Goal: Complete application form

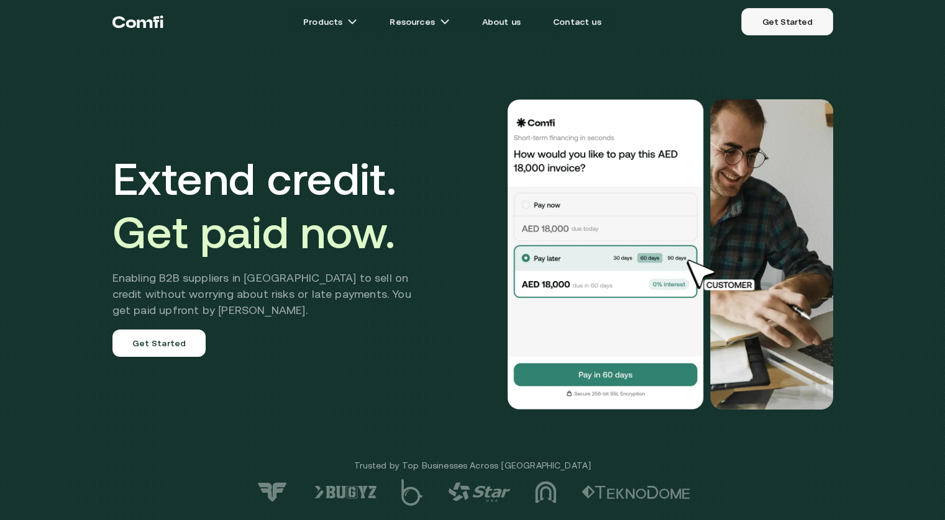
click at [786, 25] on link "Get Started" at bounding box center [786, 21] width 91 height 27
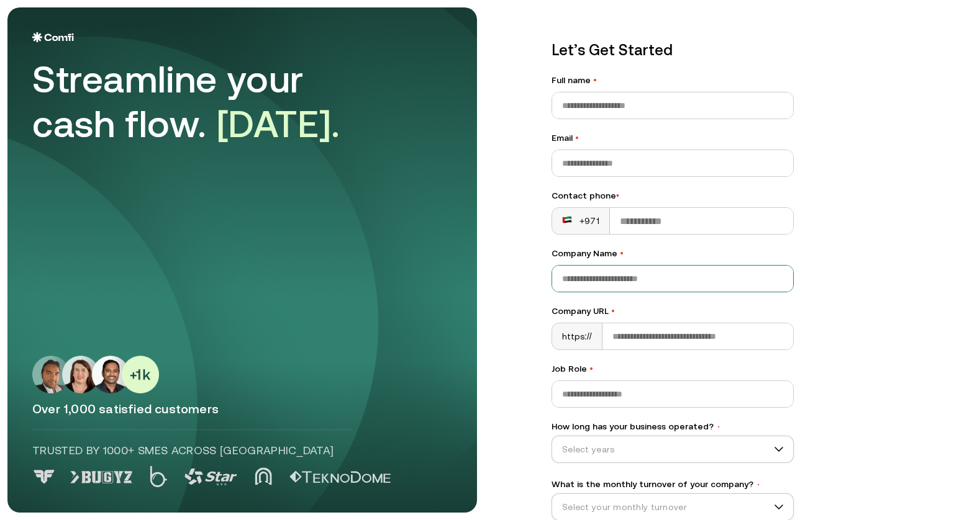
scroll to position [80, 0]
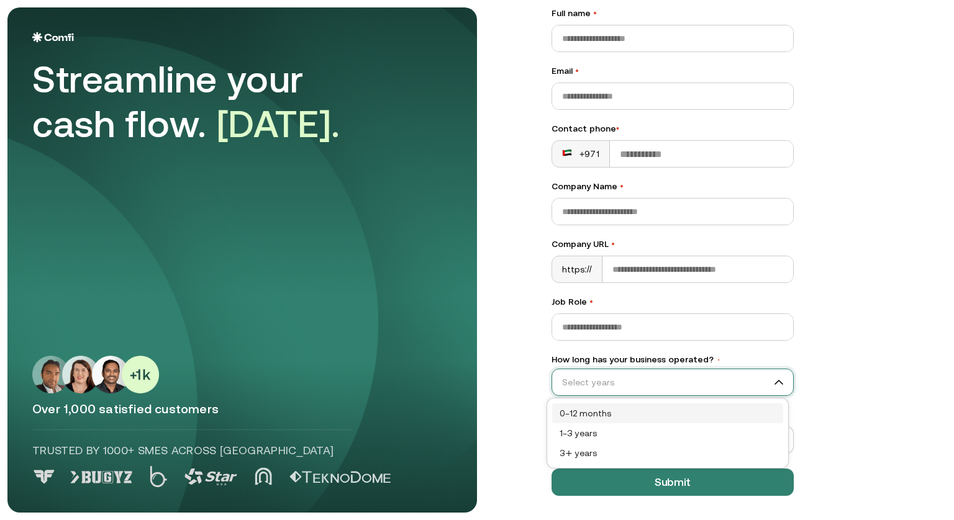
click at [703, 374] on input "How long has your business operated? •" at bounding box center [667, 382] width 230 height 19
click at [590, 410] on div "0–12 months" at bounding box center [668, 414] width 216 height 14
click at [624, 378] on span "0–12 months" at bounding box center [672, 382] width 241 height 19
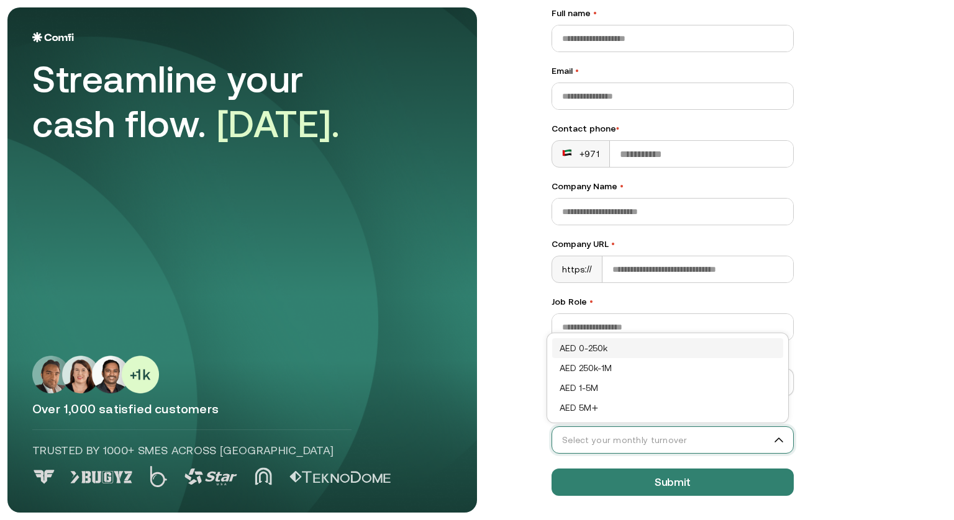
click at [656, 437] on input "What is the monthly turnover of your company? •" at bounding box center [667, 440] width 230 height 19
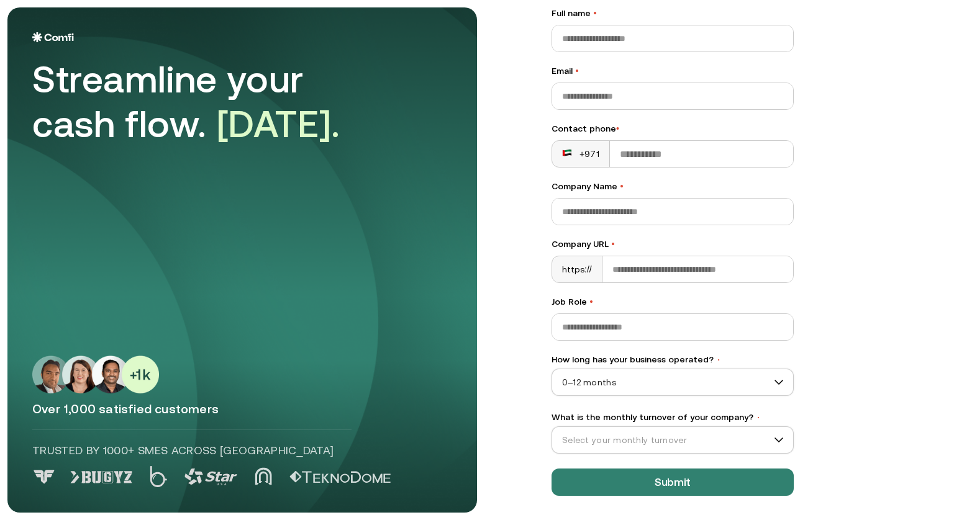
click at [497, 347] on main "Streamline your cash flow. [DATE]. Over 1,000 satisfied customers Trusted by 10…" at bounding box center [477, 260] width 954 height 520
click at [701, 424] on div "What is the monthly turnover of your company? • Select your monthly turnover" at bounding box center [673, 432] width 242 height 43
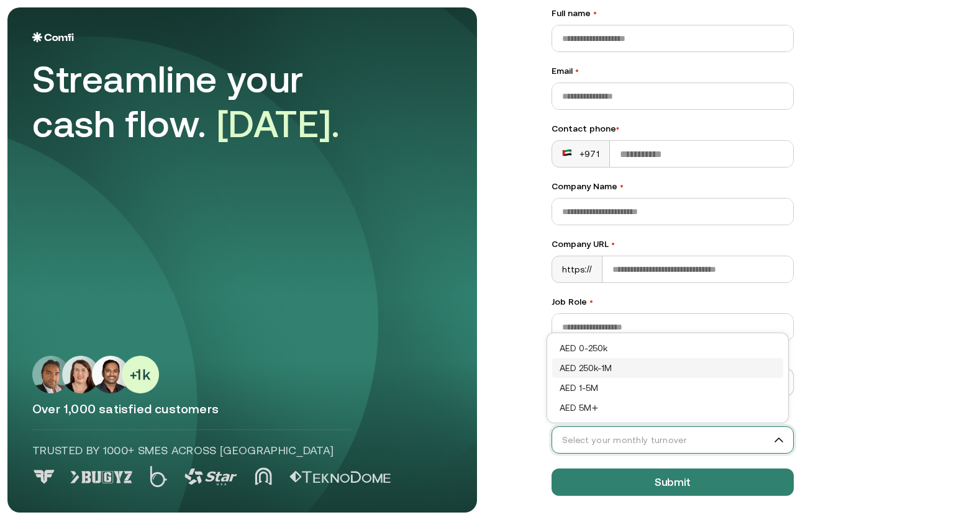
click at [730, 441] on input "What is the monthly turnover of your company? •" at bounding box center [667, 440] width 230 height 19
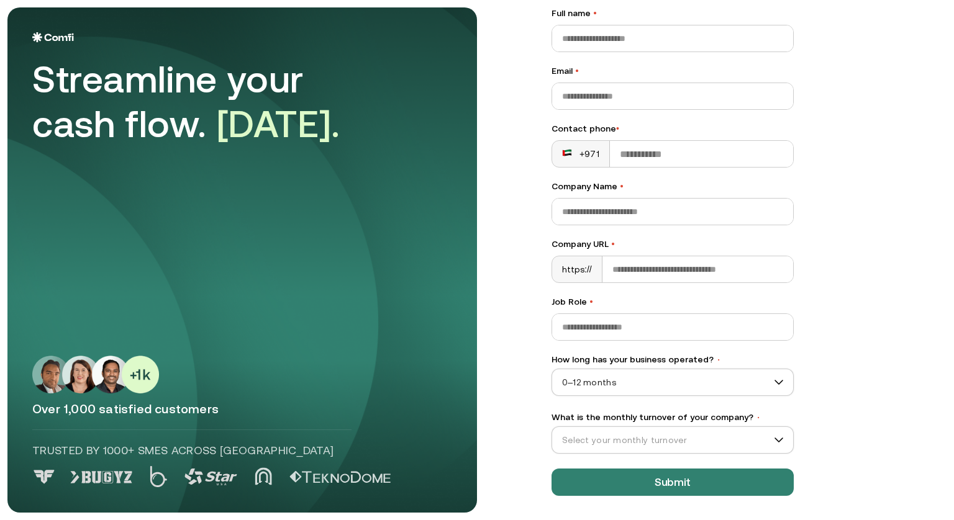
click at [889, 354] on div "Let’s Get Started Full name • Email • Contact phone • +971 Company Name • Compa…" at bounding box center [737, 180] width 420 height 506
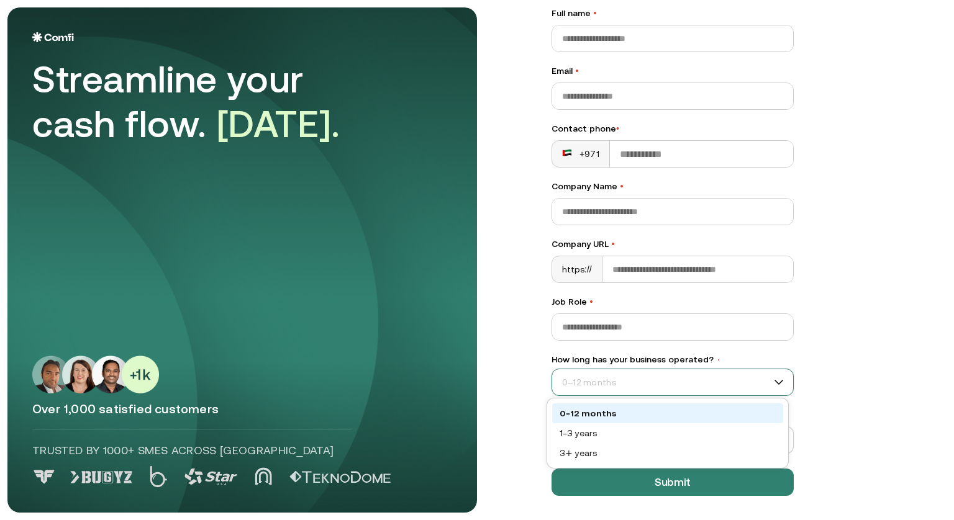
click at [733, 384] on span "0–12 months" at bounding box center [672, 382] width 241 height 19
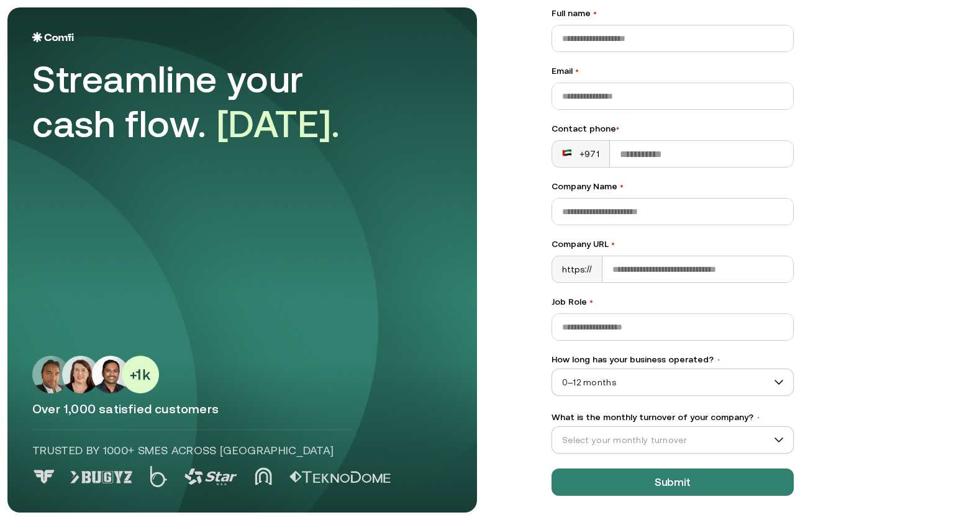
click at [501, 388] on main "Streamline your cash flow. [DATE]. Over 1,000 satisfied customers Trusted by 10…" at bounding box center [477, 260] width 954 height 520
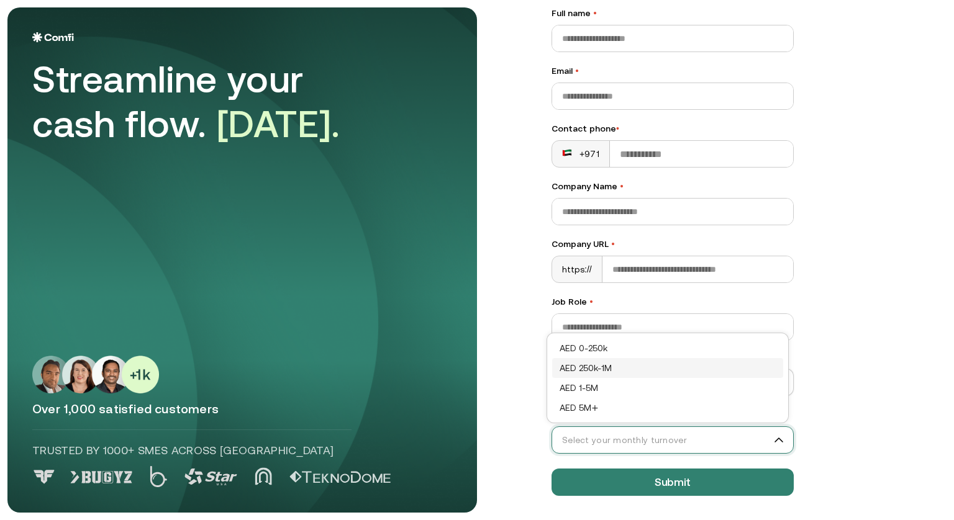
click at [679, 442] on input "What is the monthly turnover of your company? •" at bounding box center [667, 440] width 230 height 19
click at [852, 363] on div "Let’s Get Started Full name • Email • Contact phone • +971 Company Name • Compa…" at bounding box center [737, 180] width 420 height 506
click at [637, 439] on input "What is the monthly turnover of your company? •" at bounding box center [667, 440] width 230 height 19
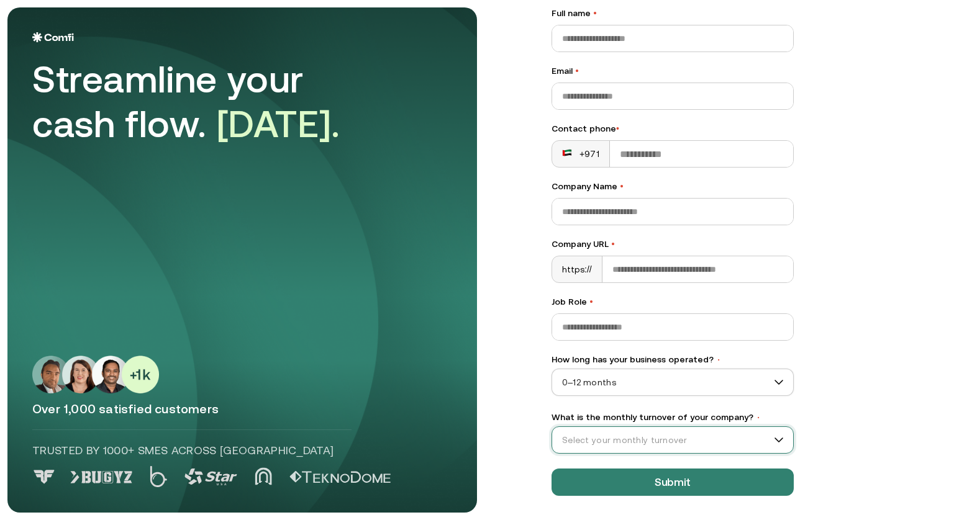
click at [876, 393] on div "Let’s Get Started Full name • Email • Contact phone • +971 Company Name • Compa…" at bounding box center [737, 180] width 420 height 506
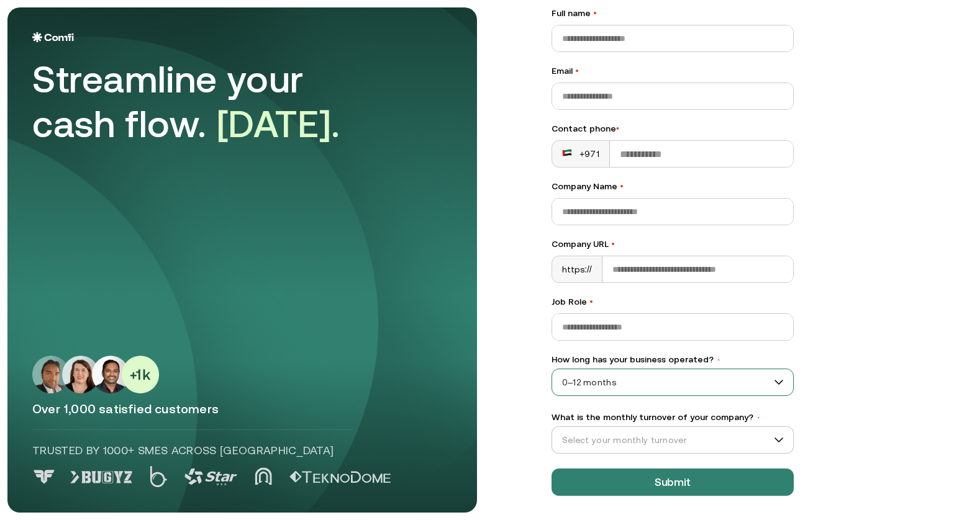
scroll to position [79, 0]
click at [613, 386] on span "0–12 months" at bounding box center [672, 383] width 241 height 19
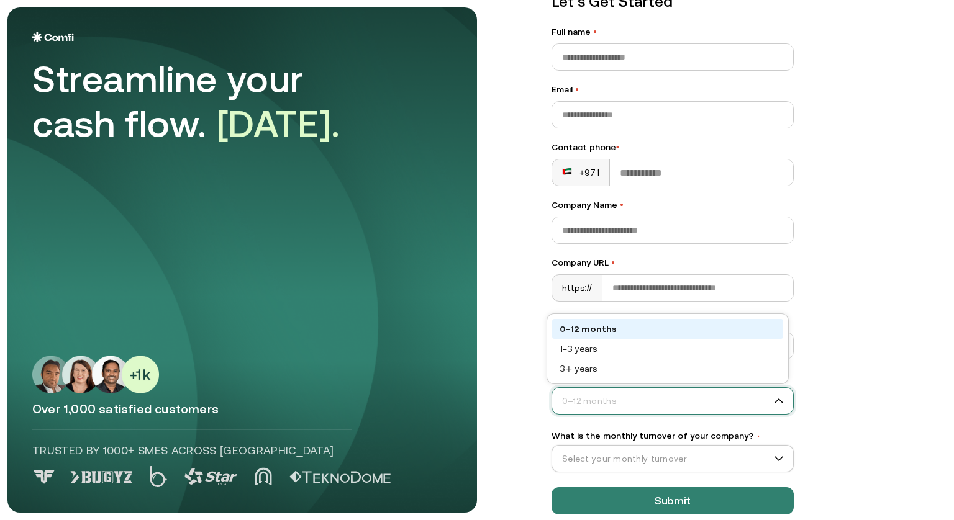
scroll to position [61, 0]
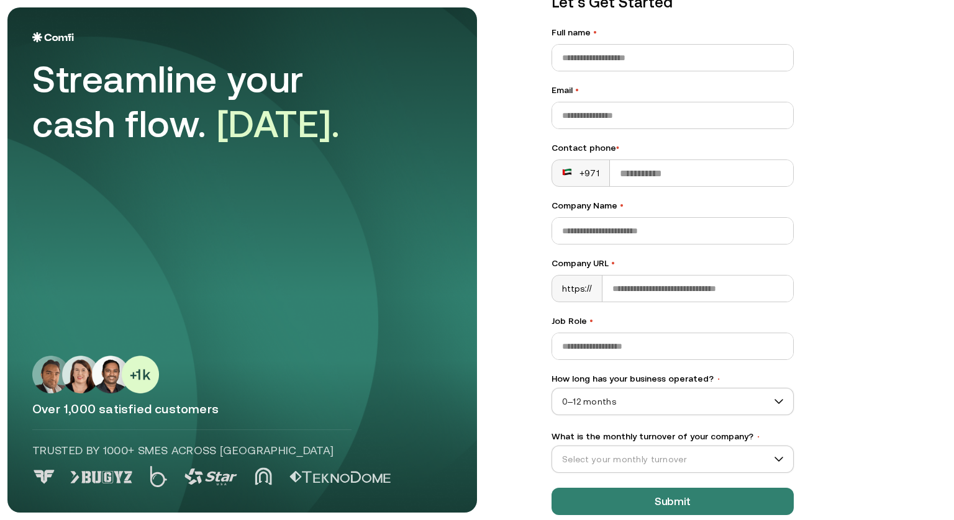
click at [889, 327] on div "Let’s Get Started Full name • Email • Contact phone • +971 Company Name • Compa…" at bounding box center [737, 200] width 420 height 506
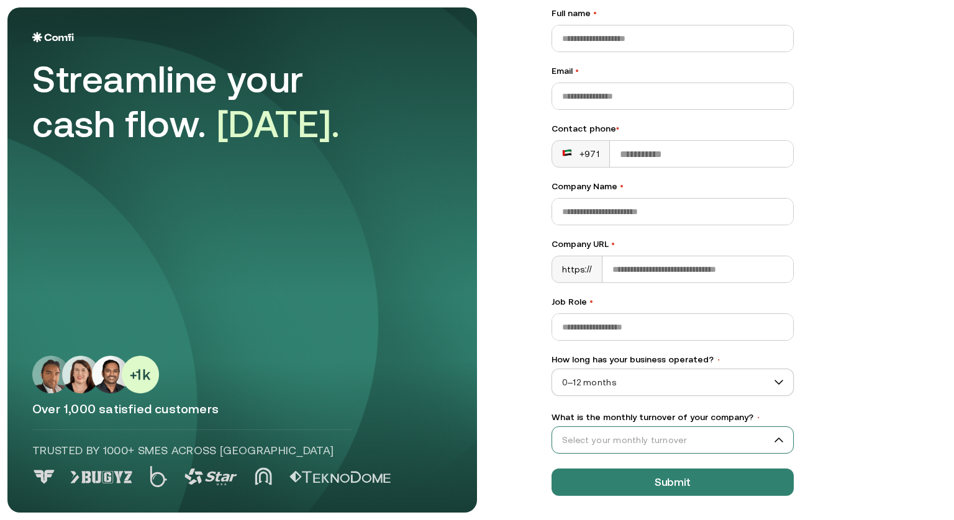
click at [765, 434] on input "What is the monthly turnover of your company? •" at bounding box center [667, 440] width 230 height 19
click at [866, 368] on div "Let’s Get Started Full name • Email • Contact phone • +971 Company Name • Compa…" at bounding box center [737, 180] width 420 height 506
click at [862, 409] on div "Let’s Get Started Full name • Email • Contact phone • +971 Company Name • Compa…" at bounding box center [737, 180] width 420 height 506
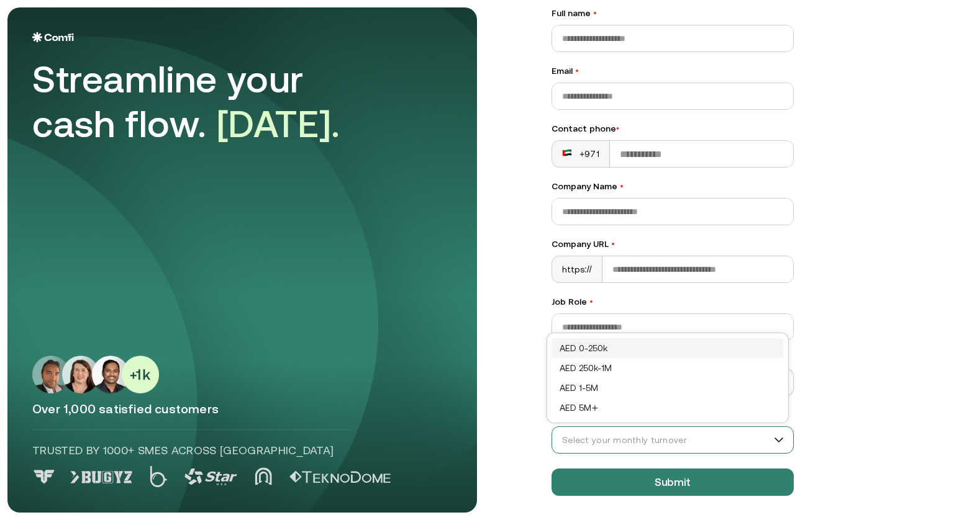
click at [778, 441] on span at bounding box center [672, 440] width 241 height 19
click at [872, 372] on div "Let’s Get Started Full name • Email • Contact phone • +971 Company Name • Compa…" at bounding box center [737, 180] width 420 height 506
click at [750, 446] on input "What is the monthly turnover of your company? •" at bounding box center [667, 440] width 230 height 19
click at [881, 392] on div "Let’s Get Started Full name • Email • Contact phone • +971 Company Name • Compa…" at bounding box center [737, 180] width 420 height 506
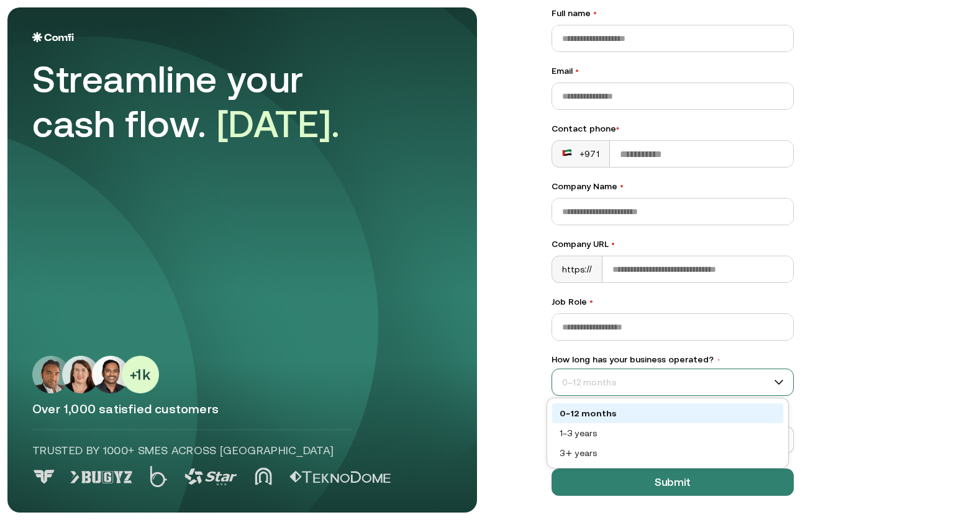
click at [719, 382] on span "0–12 months" at bounding box center [672, 382] width 241 height 19
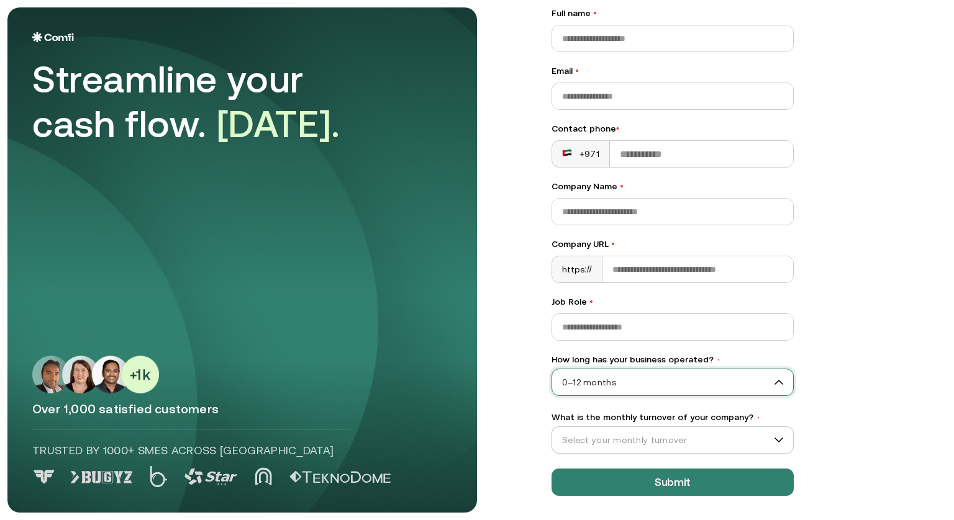
click at [736, 385] on span "0–12 months" at bounding box center [672, 382] width 241 height 19
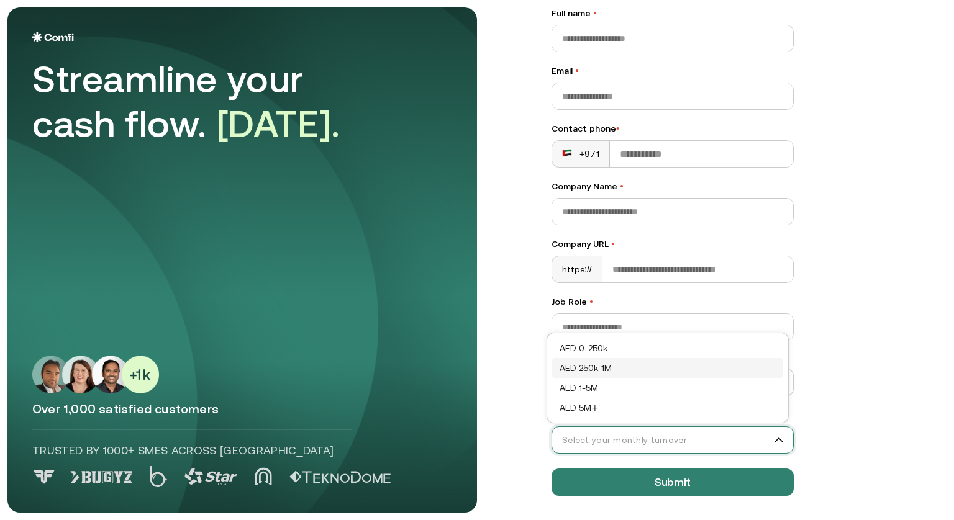
click at [744, 435] on input "What is the monthly turnover of your company? •" at bounding box center [667, 440] width 230 height 19
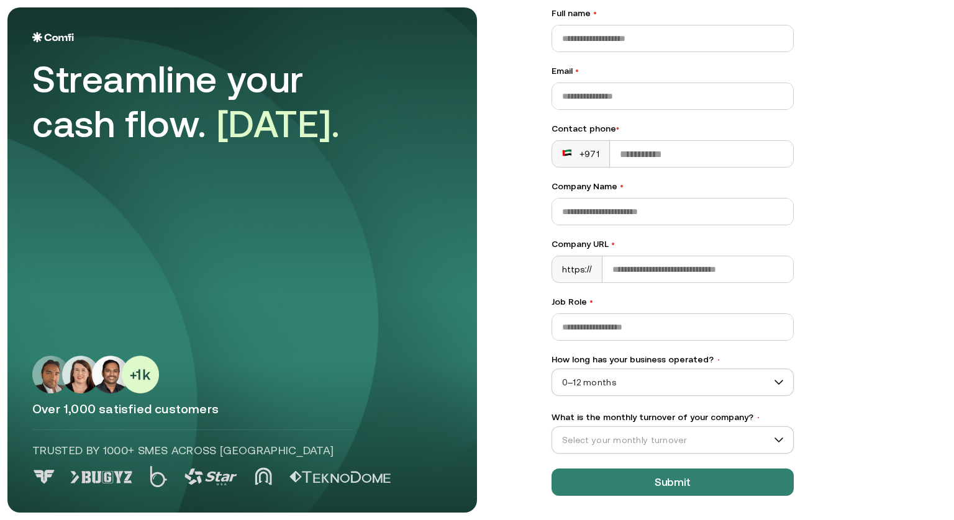
click at [833, 379] on div "Let’s Get Started Full name • Email • Contact phone • +971 Company Name • Compa…" at bounding box center [737, 180] width 420 height 506
